Goal: Task Accomplishment & Management: Manage account settings

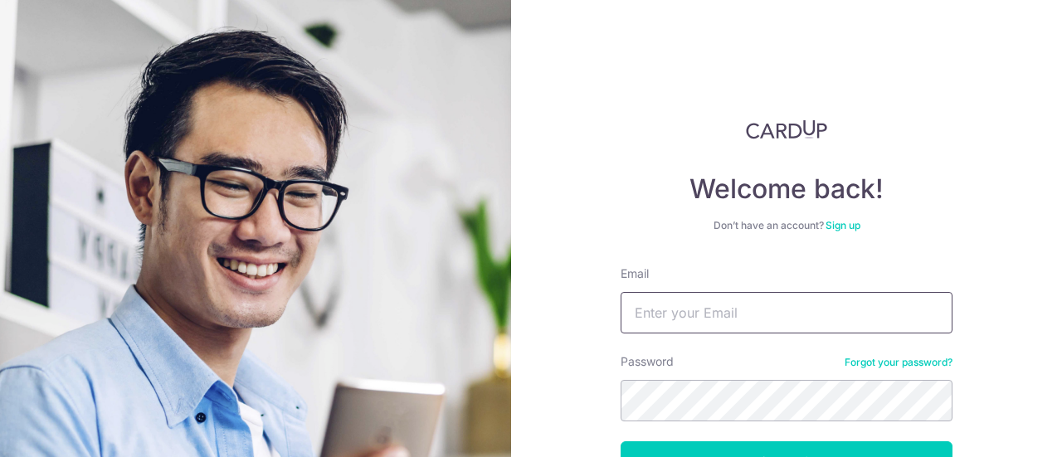
click at [808, 295] on input "Email" at bounding box center [787, 313] width 332 height 42
type input "[EMAIL_ADDRESS][DOMAIN_NAME]"
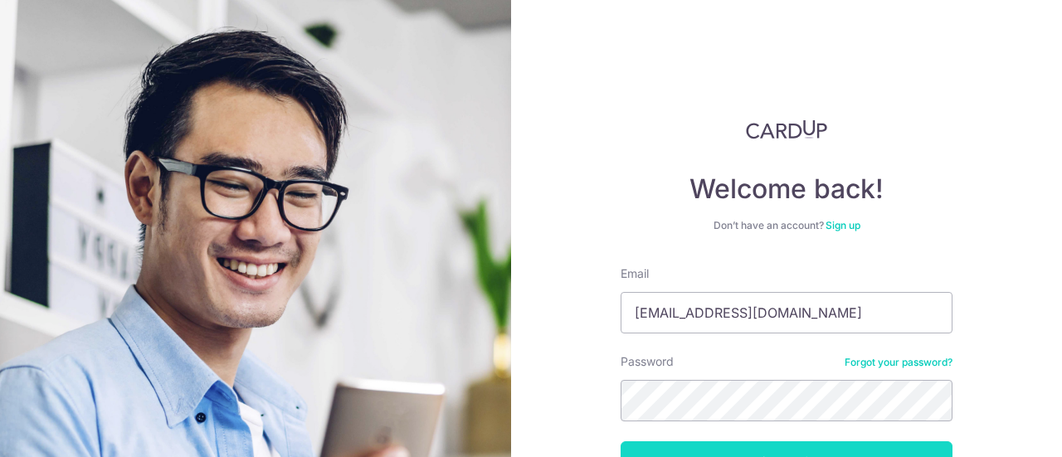
click at [750, 449] on button "Log in" at bounding box center [787, 463] width 332 height 42
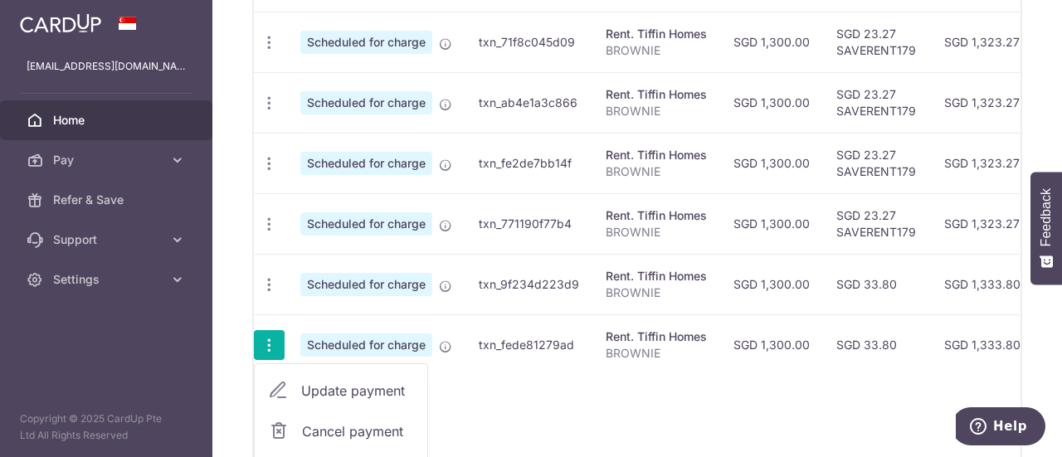
click at [347, 422] on span "Cancel payment" at bounding box center [357, 432] width 111 height 20
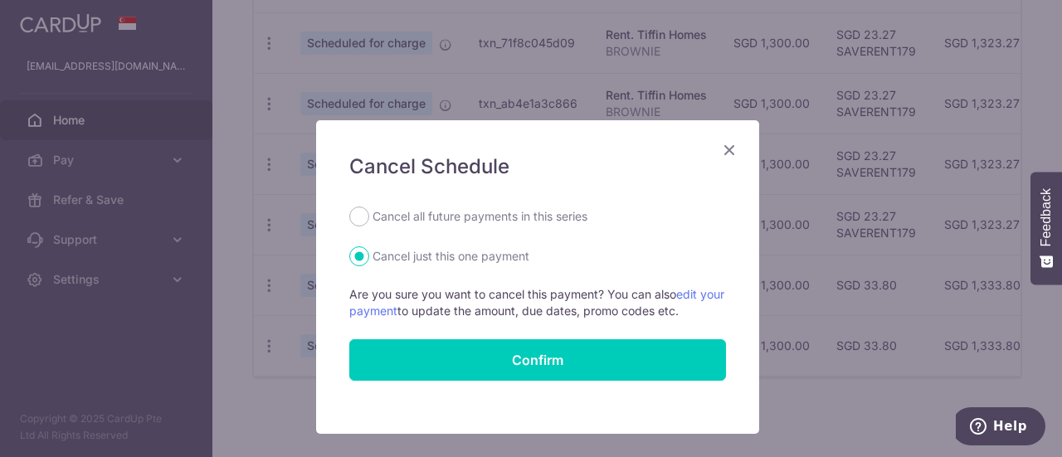
click at [398, 211] on label "Cancel all future payments in this series" at bounding box center [480, 217] width 215 height 20
click at [369, 211] on input "Cancel all future payments in this series" at bounding box center [359, 217] width 20 height 20
radio input "true"
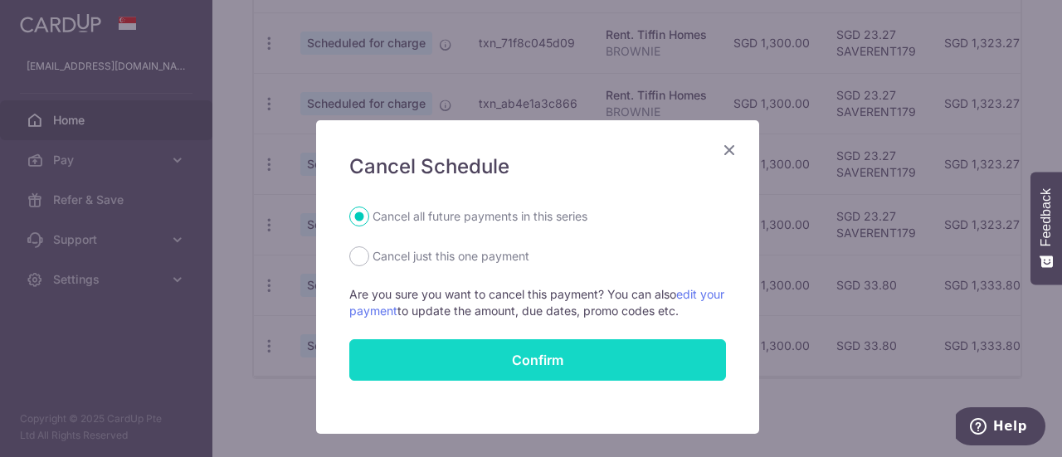
click at [551, 354] on button "Confirm" at bounding box center [537, 360] width 377 height 42
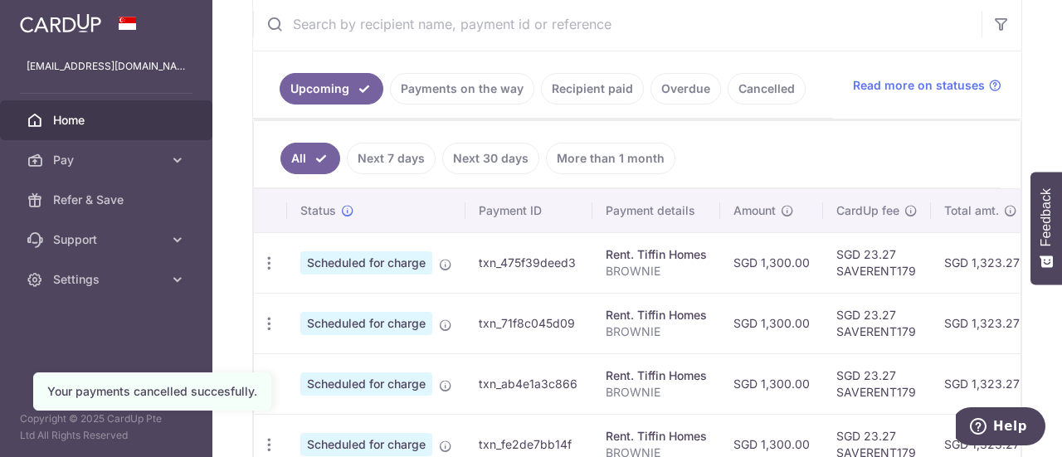
scroll to position [415, 0]
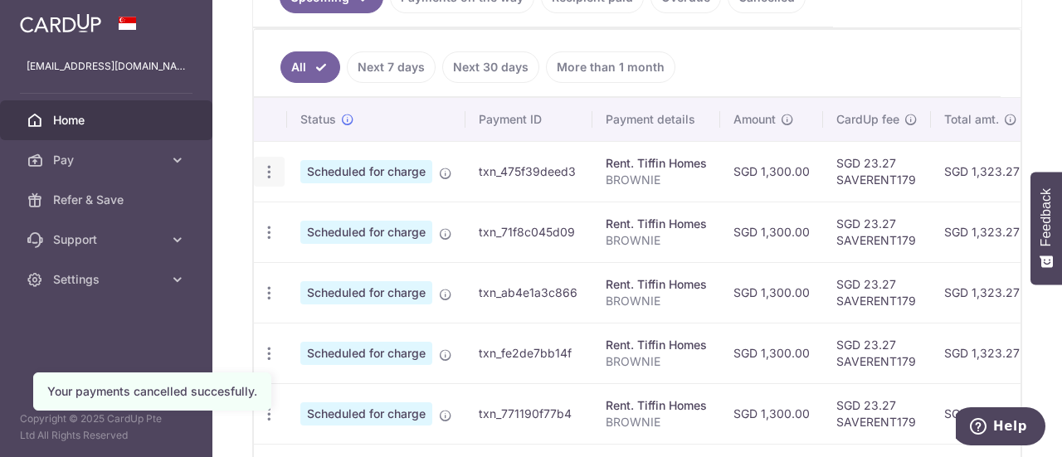
click at [269, 164] on icon "button" at bounding box center [269, 172] width 17 height 17
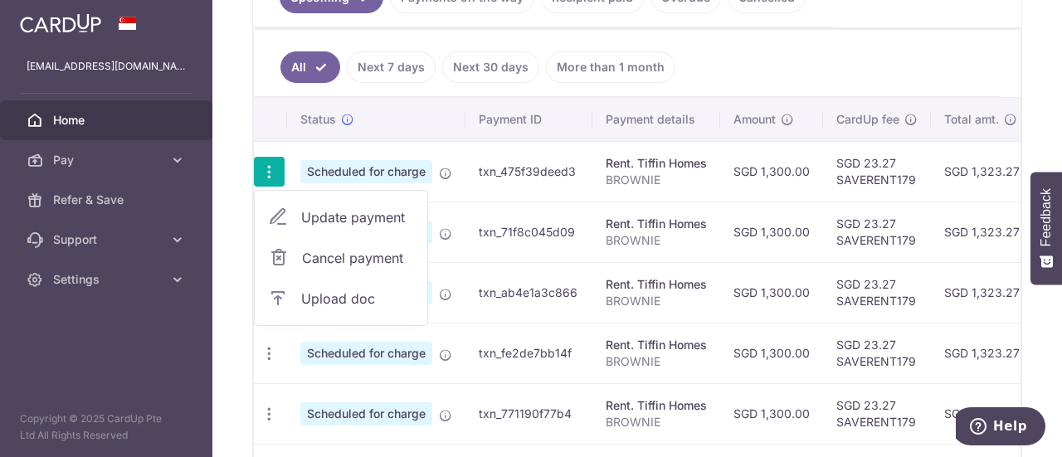
click at [349, 250] on span "Cancel payment" at bounding box center [357, 258] width 111 height 20
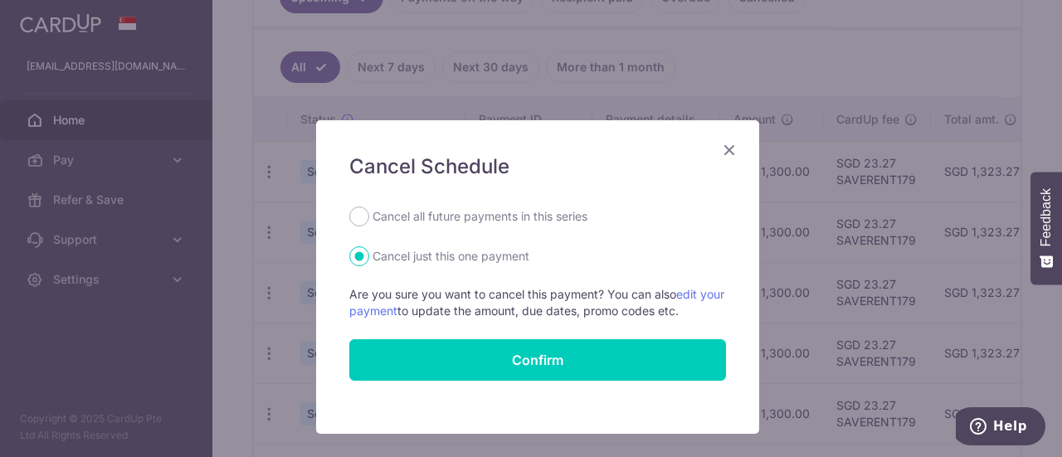
click at [382, 221] on label "Cancel all future payments in this series" at bounding box center [480, 217] width 215 height 20
click at [369, 221] on input "Cancel all future payments in this series" at bounding box center [359, 217] width 20 height 20
radio input "true"
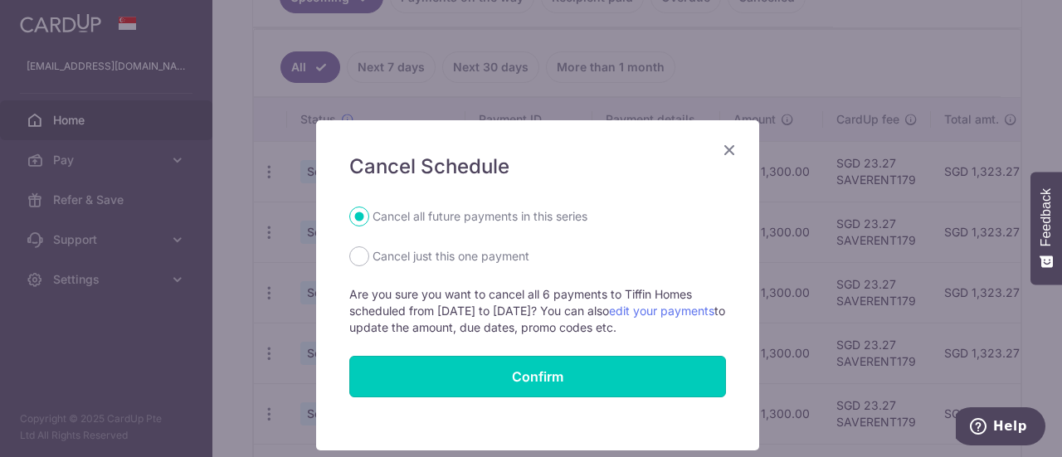
click at [553, 378] on button "Confirm" at bounding box center [537, 377] width 377 height 42
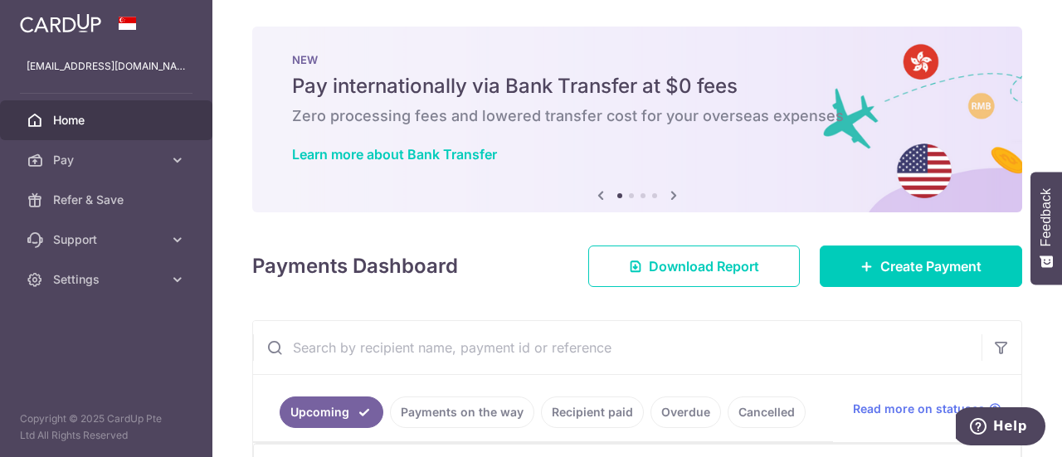
click at [669, 195] on icon at bounding box center [674, 195] width 20 height 21
